Goal: Complete application form

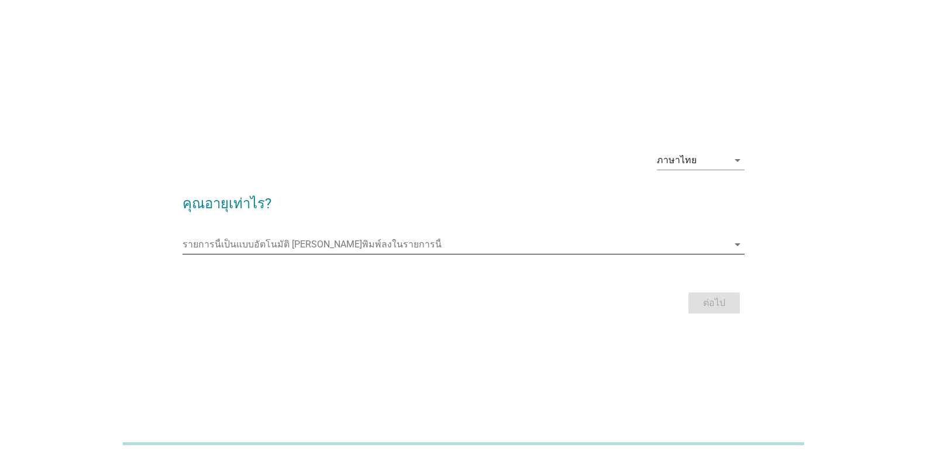
click at [736, 248] on icon "arrow_drop_down" at bounding box center [738, 245] width 14 height 14
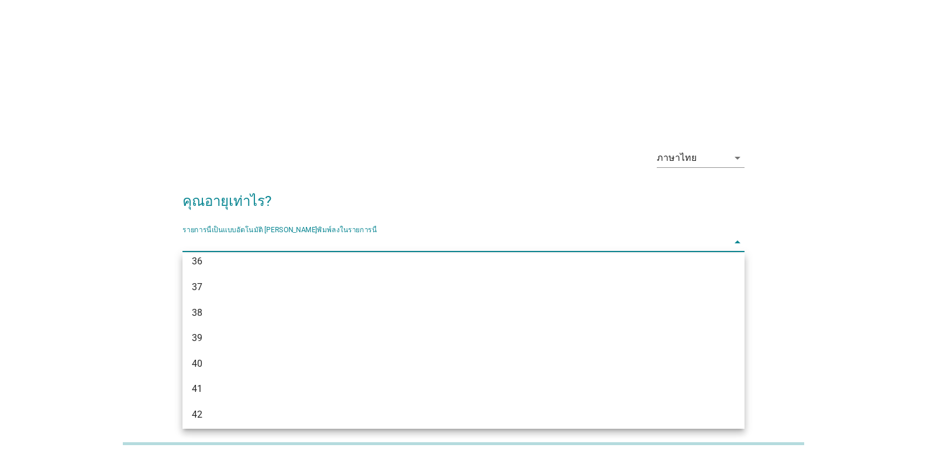
scroll to position [585, 0]
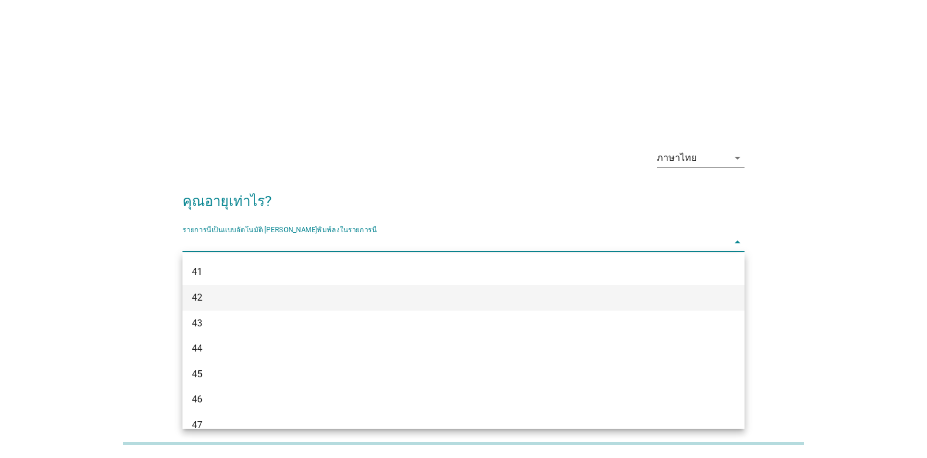
click at [207, 297] on div "42" at bounding box center [441, 298] width 498 height 14
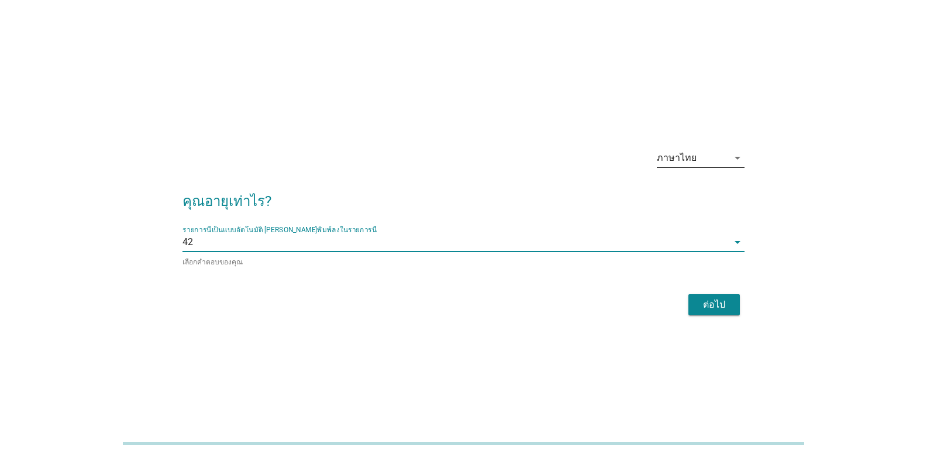
click at [716, 163] on div "ภาษาไทย" at bounding box center [692, 158] width 71 height 19
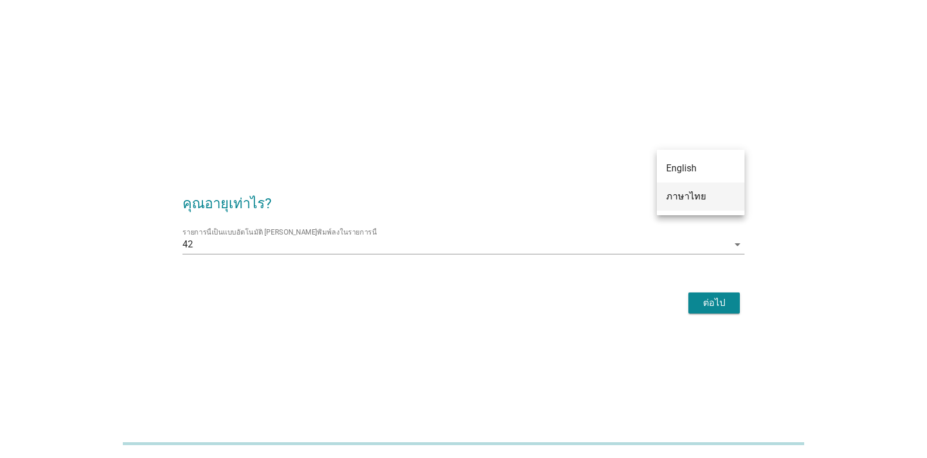
click at [683, 195] on div "ภาษาไทย" at bounding box center [700, 197] width 69 height 14
click at [719, 301] on div "ต่อไป" at bounding box center [714, 303] width 33 height 14
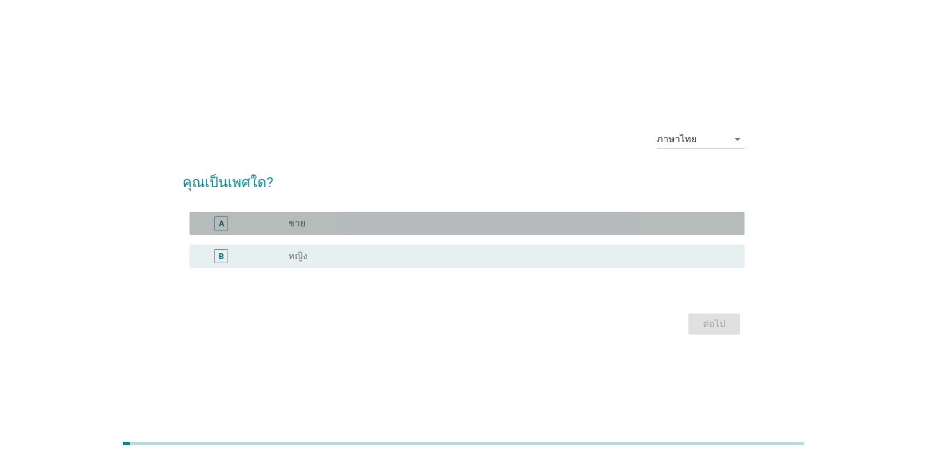
click at [324, 230] on div "A radio_button_unchecked ชาย" at bounding box center [467, 223] width 555 height 23
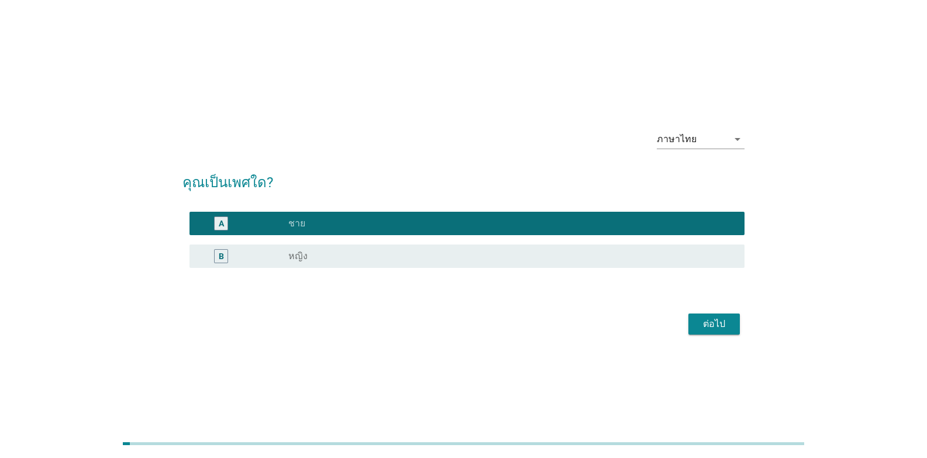
click at [706, 319] on div "ต่อไป" at bounding box center [714, 324] width 33 height 14
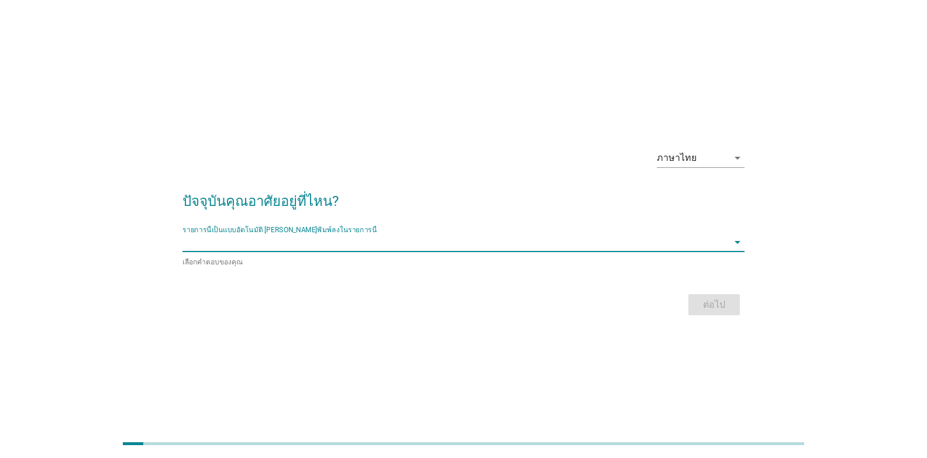
click at [409, 236] on input "รายการนี้เป็นแบบอัตโนมัติ คุณสามารถพิมพ์ลงในรายการนี้" at bounding box center [456, 242] width 546 height 19
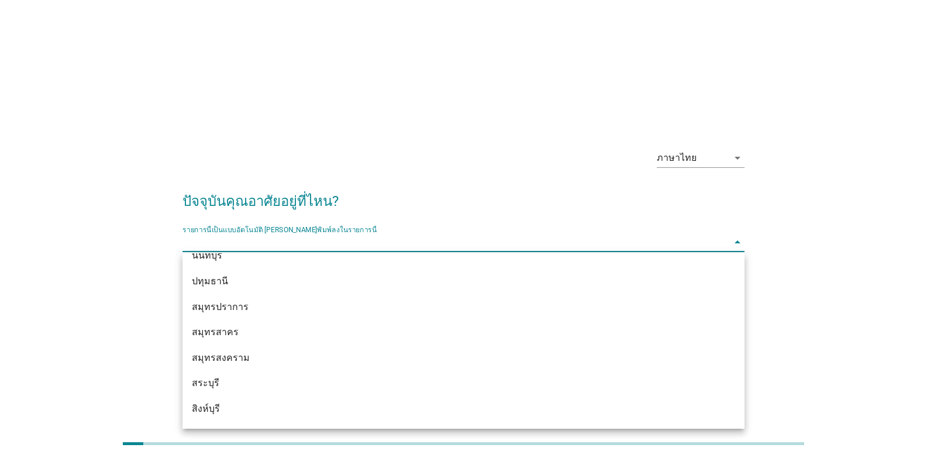
scroll to position [1287, 0]
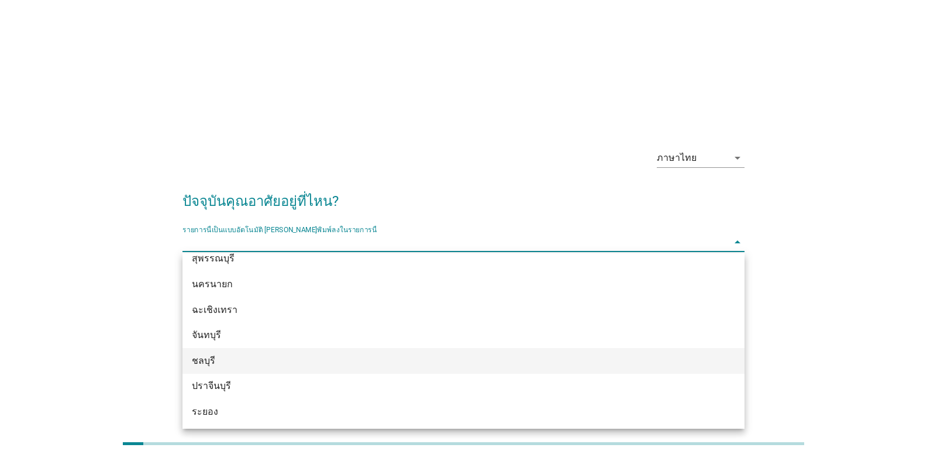
click at [205, 357] on div "ชลบุรี" at bounding box center [441, 361] width 498 height 14
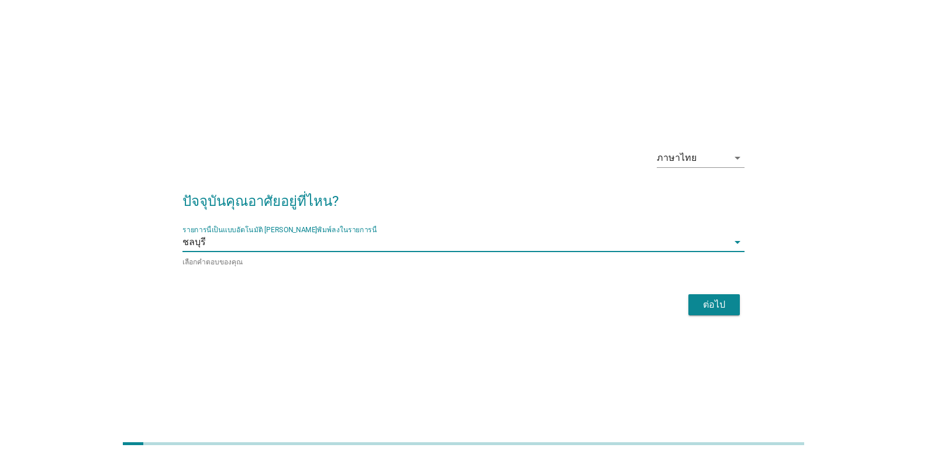
click at [715, 305] on div "ต่อไป" at bounding box center [714, 305] width 33 height 14
